Goal: Task Accomplishment & Management: Manage account settings

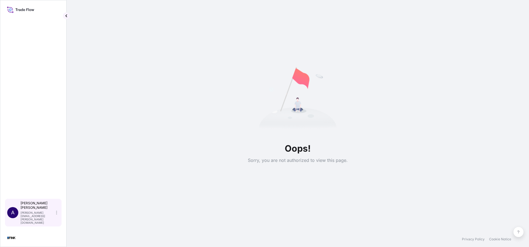
click at [57, 216] on div "[PERSON_NAME] [PERSON_NAME][EMAIL_ADDRESS][PERSON_NAME][DOMAIN_NAME]" at bounding box center [39, 212] width 39 height 23
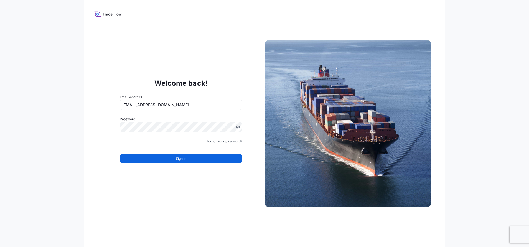
click at [185, 105] on input "[EMAIL_ADDRESS][DOMAIN_NAME]" at bounding box center [181, 105] width 122 height 10
type input "T"
type input "[PERSON_NAME][EMAIL_ADDRESS][PERSON_NAME][DOMAIN_NAME]"
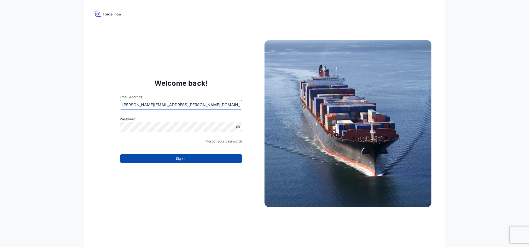
click at [184, 156] on span "Sign In" at bounding box center [181, 159] width 11 height 6
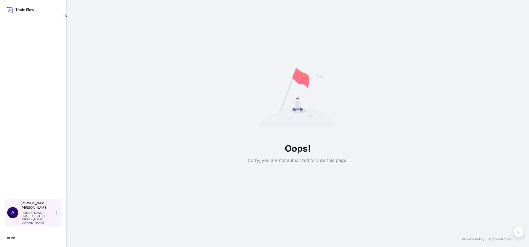
click at [57, 215] on div "[PERSON_NAME] [PERSON_NAME][EMAIL_ADDRESS][PERSON_NAME][DOMAIN_NAME]" at bounding box center [39, 212] width 39 height 23
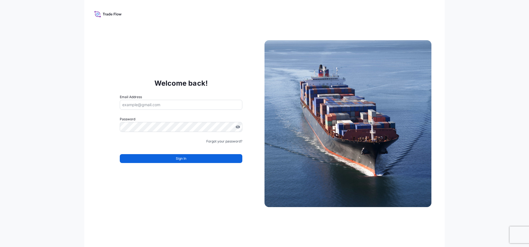
type input "[EMAIL_ADDRESS][DOMAIN_NAME]"
drag, startPoint x: 187, startPoint y: 104, endPoint x: 88, endPoint y: 109, distance: 99.3
click at [88, 109] on div "Welcome back! Email Address [EMAIL_ADDRESS][DOMAIN_NAME] Password Must include:…" at bounding box center [264, 123] width 360 height 247
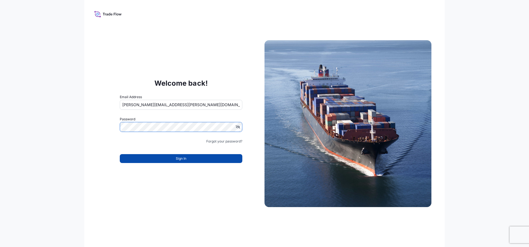
click at [159, 159] on button "Sign In" at bounding box center [181, 158] width 122 height 9
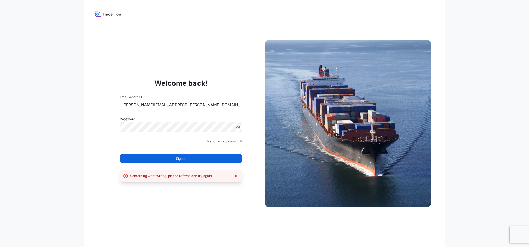
click at [104, 118] on div "Welcome back! Email Address [PERSON_NAME][EMAIL_ADDRESS][PERSON_NAME][DOMAIN_NA…" at bounding box center [181, 123] width 167 height 114
click at [109, 143] on div "Welcome back! Email Address [PERSON_NAME][EMAIL_ADDRESS][PERSON_NAME][DOMAIN_NA…" at bounding box center [181, 123] width 167 height 114
click at [168, 158] on button "Sign In" at bounding box center [181, 158] width 122 height 9
click at [122, 143] on div "Forgot your password?" at bounding box center [181, 141] width 122 height 6
click at [132, 158] on button "Sign In" at bounding box center [181, 158] width 122 height 9
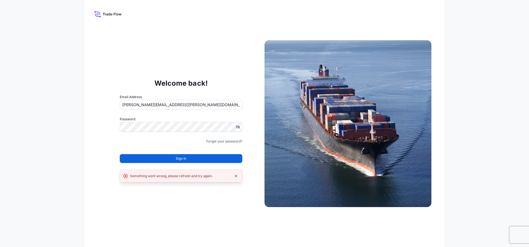
click at [163, 105] on input "[PERSON_NAME][EMAIL_ADDRESS][PERSON_NAME][DOMAIN_NAME]" at bounding box center [181, 105] width 122 height 10
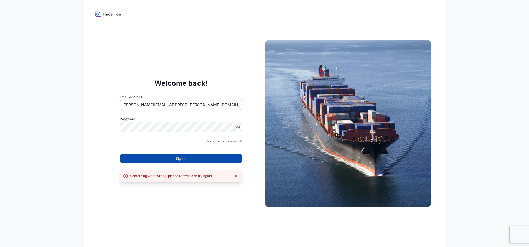
type input "[PERSON_NAME][EMAIL_ADDRESS][PERSON_NAME][DOMAIN_NAME]"
click at [176, 157] on span "Sign In" at bounding box center [181, 159] width 11 height 6
